Goal: Information Seeking & Learning: Learn about a topic

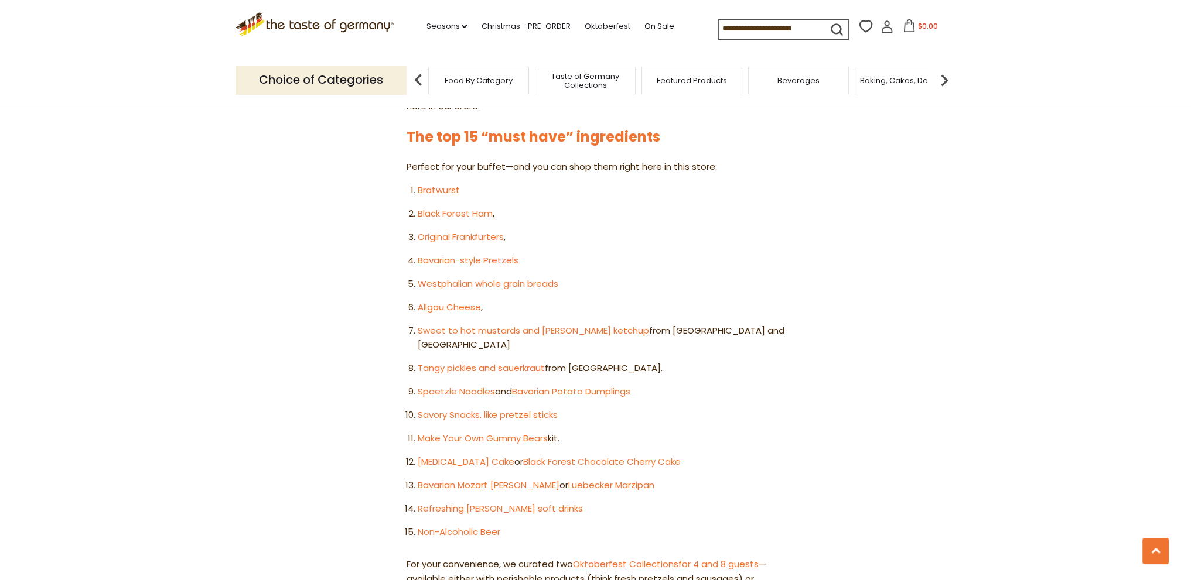
scroll to position [586, 0]
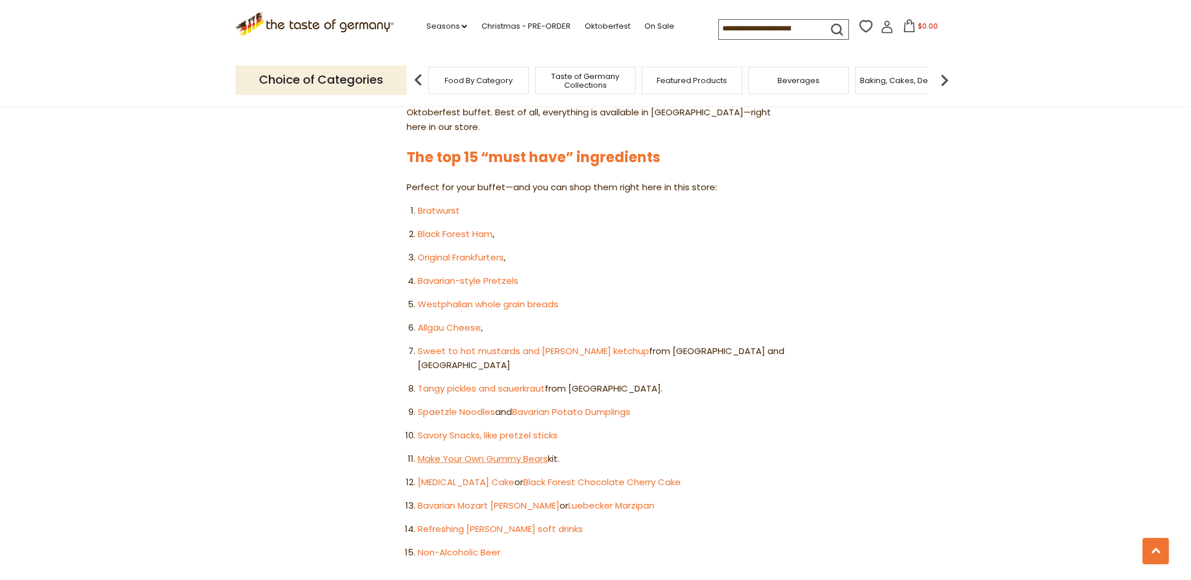
scroll to position [644, 0]
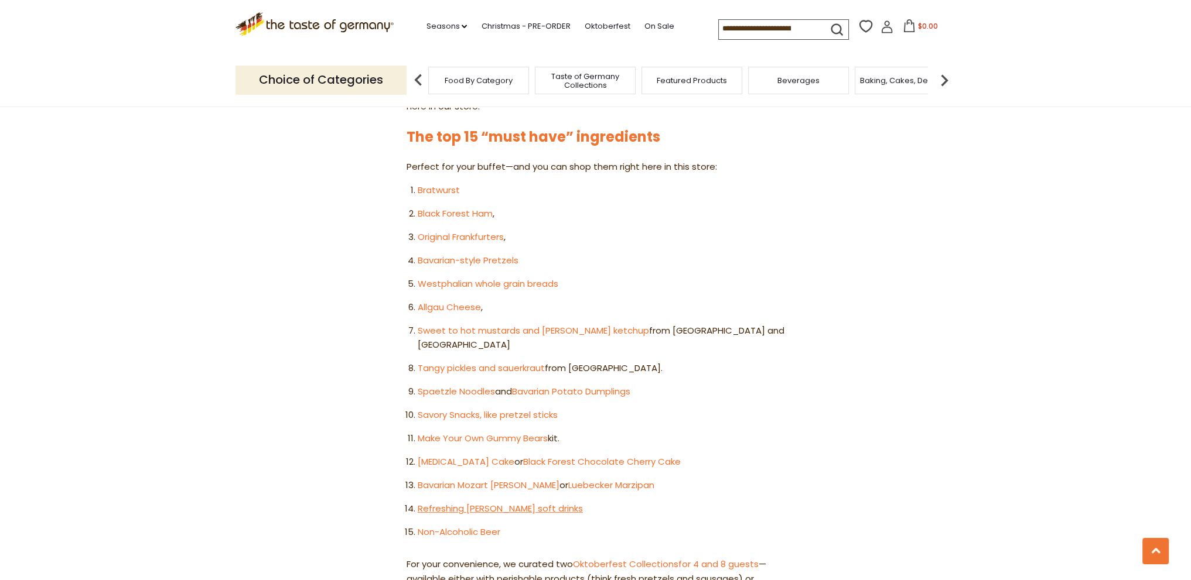
click at [481, 502] on link "Refreshing [PERSON_NAME] soft drinks" at bounding box center [500, 508] width 165 height 12
